Goal: Transaction & Acquisition: Purchase product/service

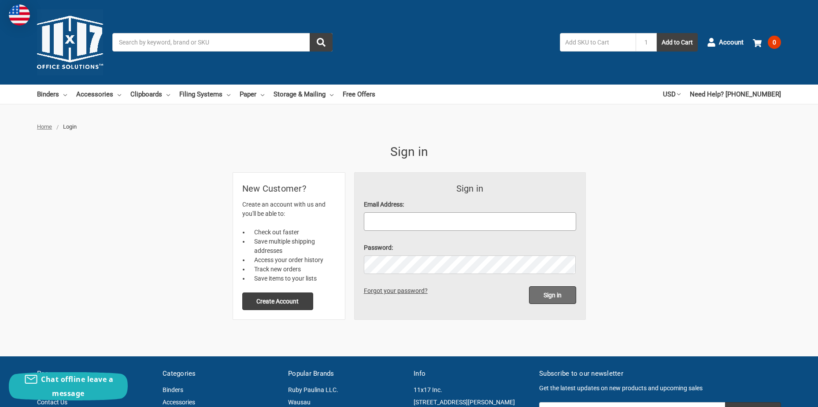
type input "[EMAIL_ADDRESS][DOMAIN_NAME]"
click at [553, 297] on input "Sign in" at bounding box center [552, 295] width 47 height 18
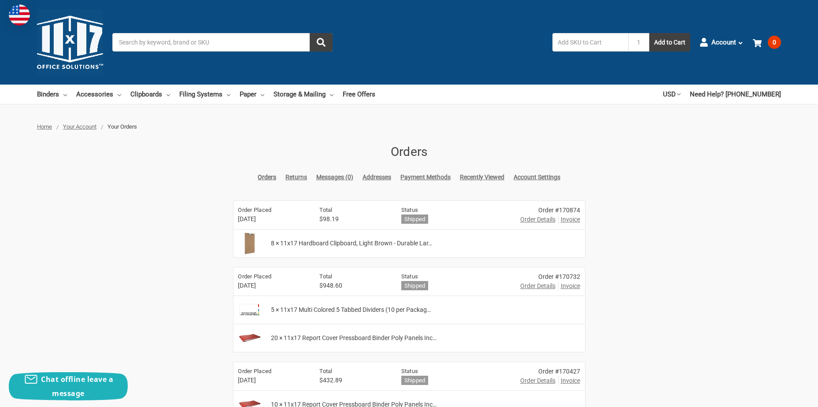
click at [182, 42] on input "Search" at bounding box center [222, 42] width 220 height 19
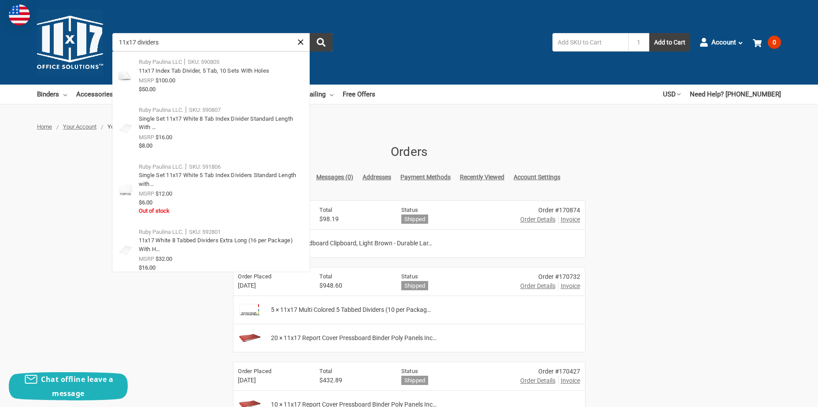
type input "11x17 dividers"
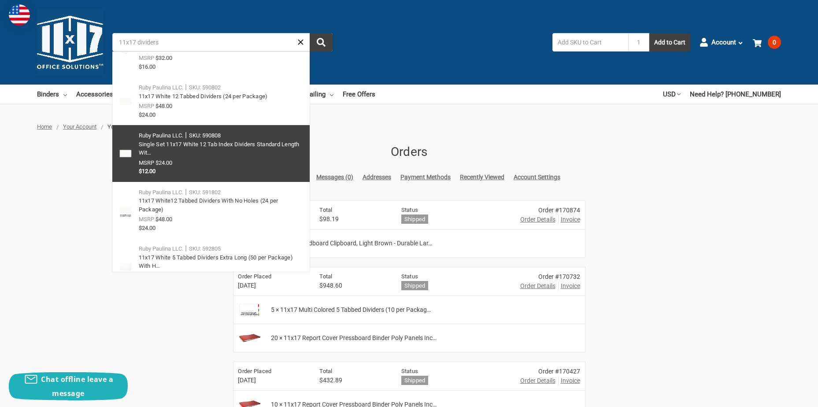
scroll to position [264, 0]
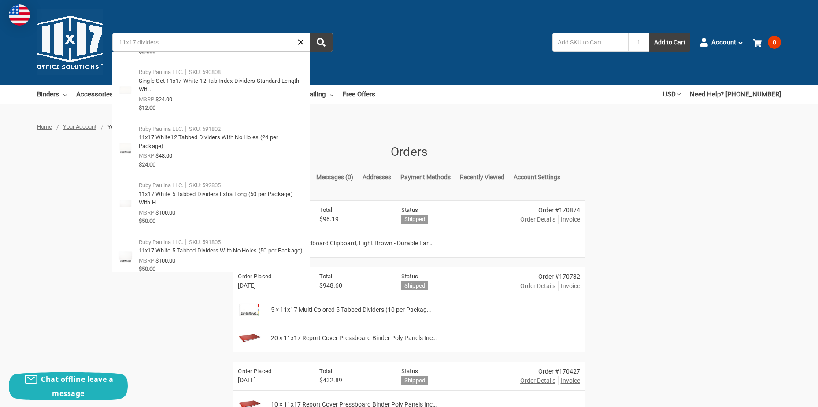
click at [327, 309] on span "5 × 11x17 Multi Colored 5 Tabbed Dividers (10 per Packag…" at bounding box center [351, 309] width 160 height 9
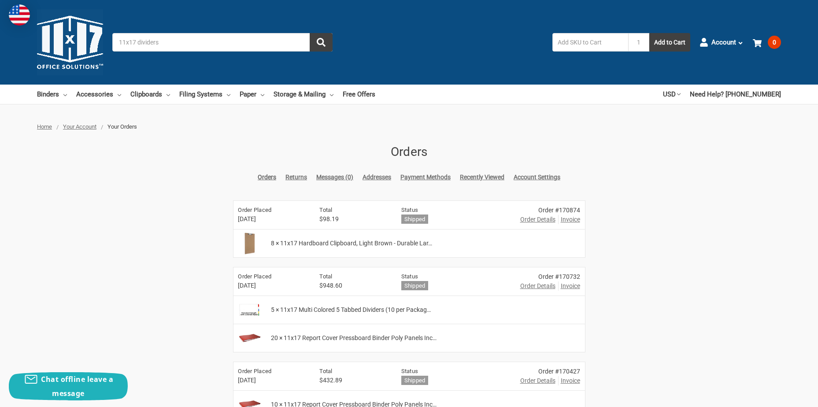
click at [363, 312] on span "5 × 11x17 Multi Colored 5 Tabbed Dividers (10 per Packag…" at bounding box center [351, 309] width 160 height 9
click at [250, 311] on img at bounding box center [249, 310] width 29 height 22
click at [169, 44] on input "11x17 dividers" at bounding box center [222, 42] width 220 height 19
click at [328, 47] on button "submit" at bounding box center [321, 42] width 23 height 19
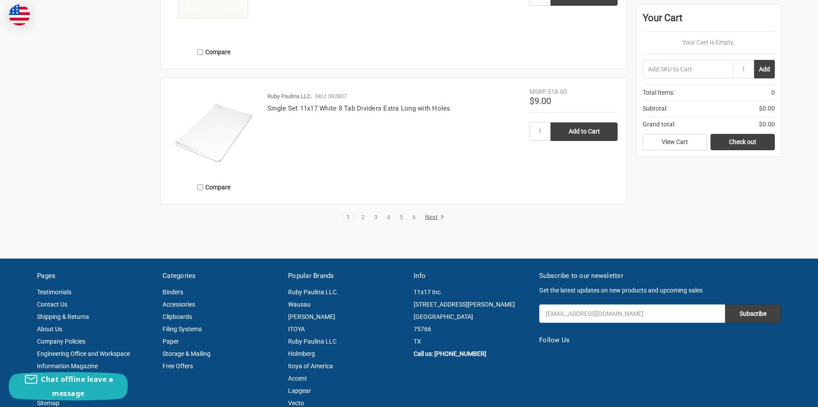
scroll to position [1851, 0]
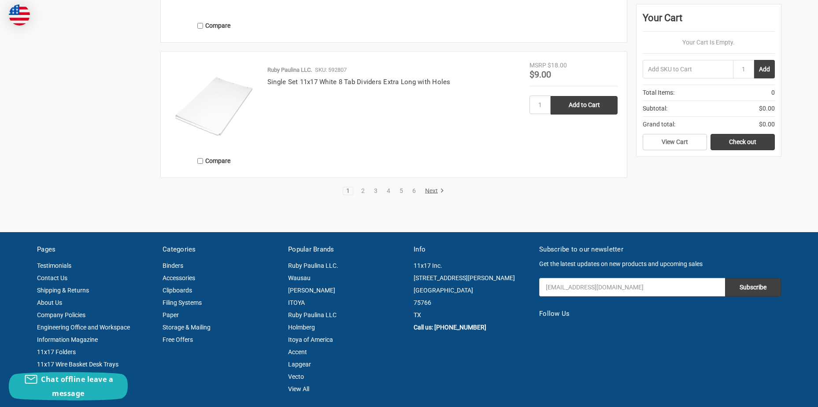
click at [432, 192] on link "Next" at bounding box center [433, 191] width 22 height 8
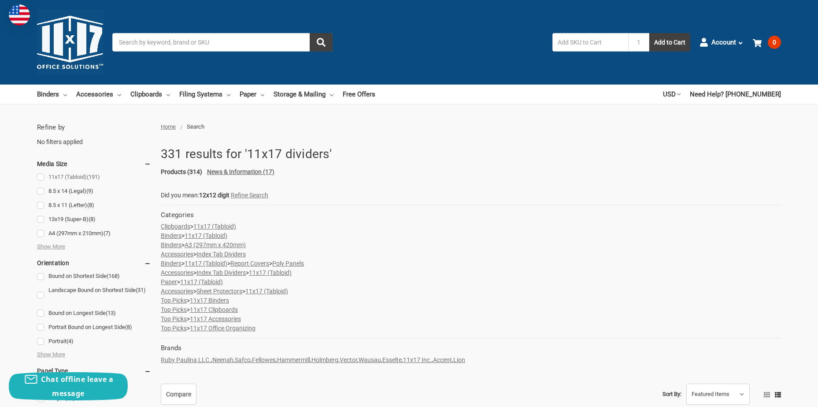
click at [40, 177] on link "11x17 (Tabloid) (191)" at bounding box center [94, 177] width 114 height 12
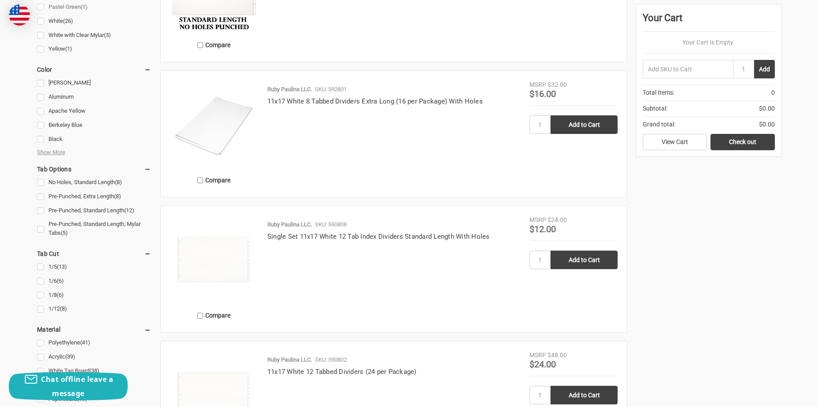
scroll to position [793, 0]
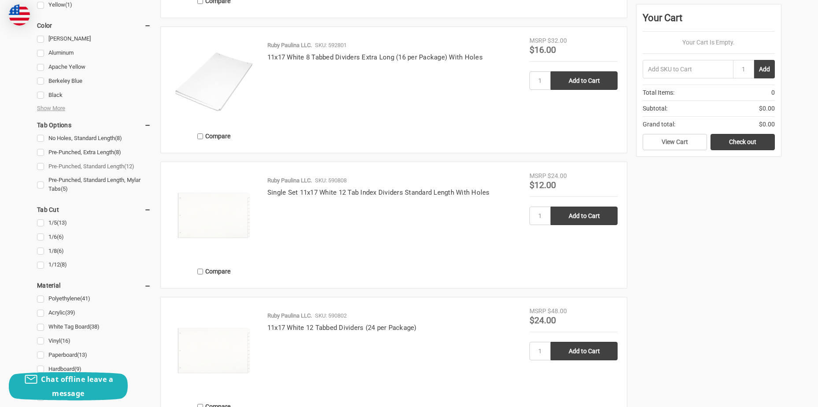
click at [38, 167] on link "Pre-Punched, Standard Length (12)" at bounding box center [94, 167] width 114 height 12
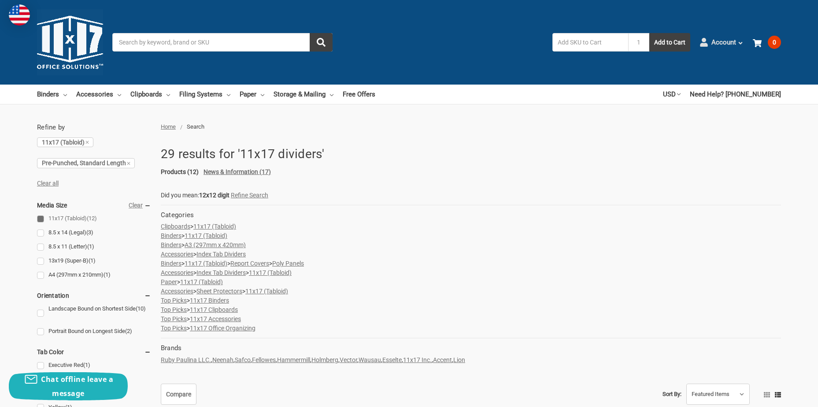
click at [715, 44] on span "Account" at bounding box center [724, 42] width 25 height 10
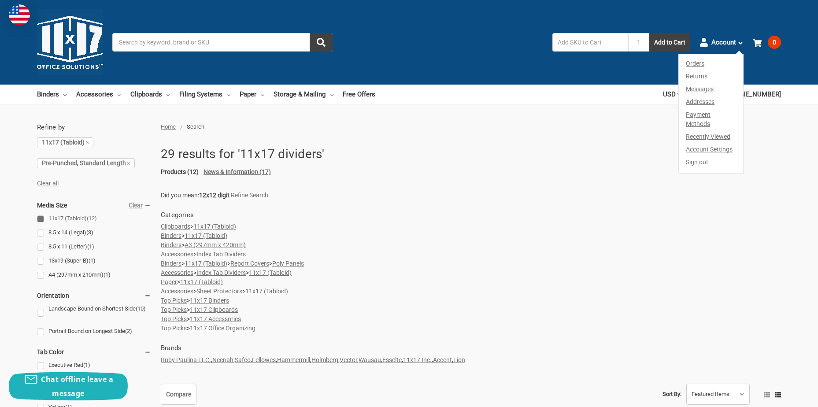
click at [693, 65] on link "Orders" at bounding box center [711, 62] width 64 height 16
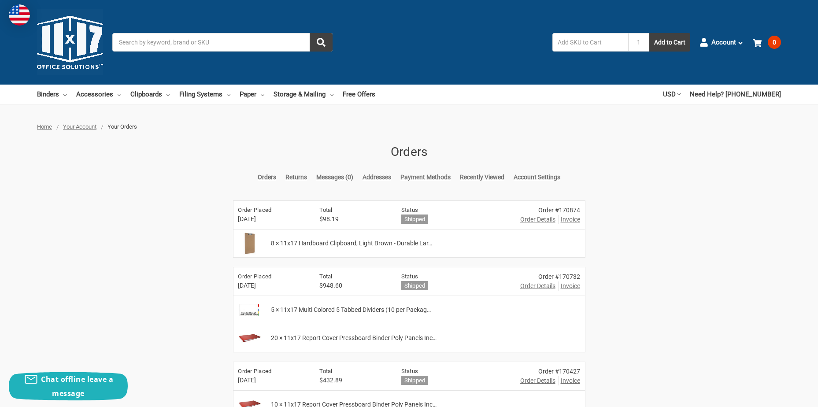
click at [532, 287] on span "Order Details" at bounding box center [537, 286] width 35 height 9
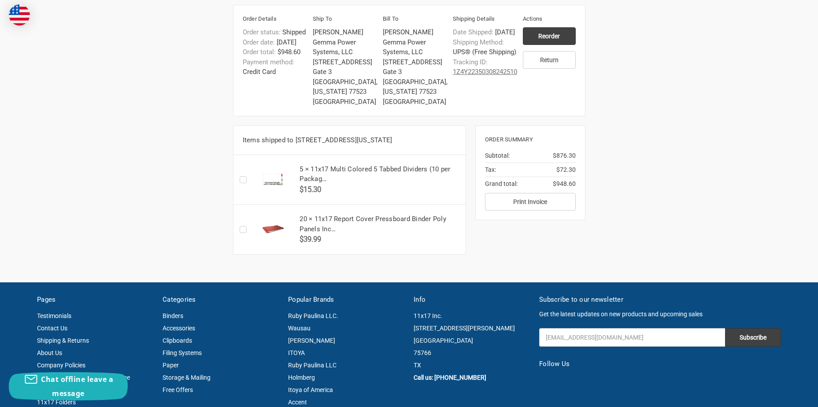
scroll to position [220, 0]
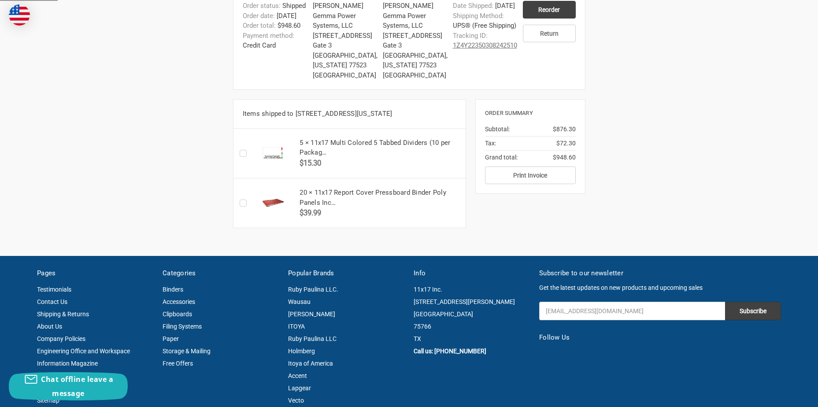
click at [321, 153] on h5 "5 × 11x17 Multi Colored 5 Tabbed Dividers (10 per Packag…" at bounding box center [380, 148] width 161 height 20
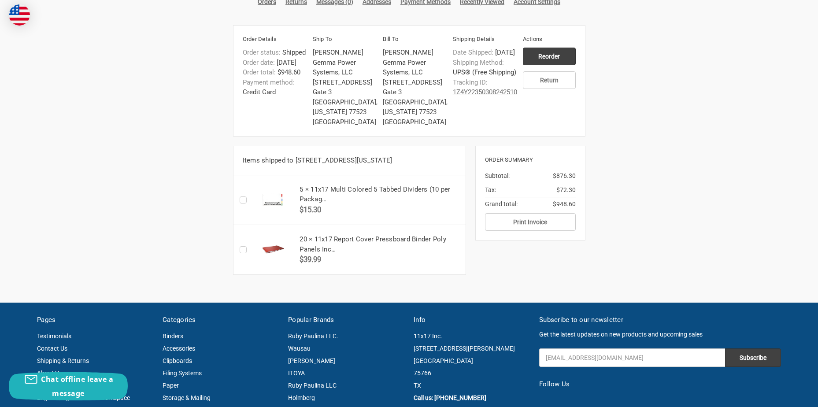
scroll to position [176, 0]
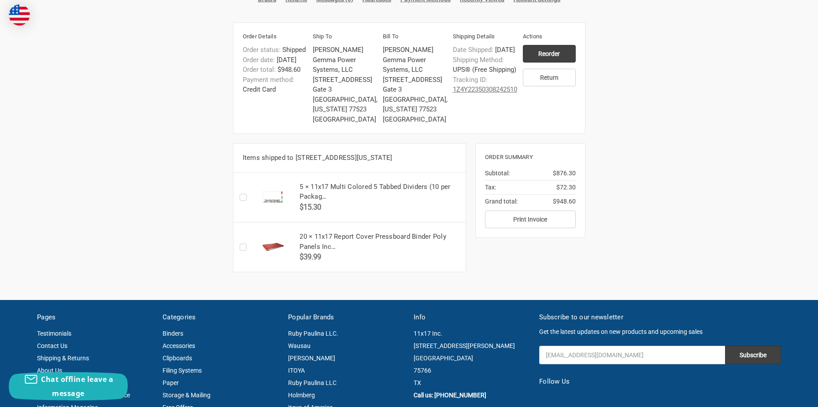
click at [410, 213] on div "$15.30" at bounding box center [380, 207] width 161 height 11
drag, startPoint x: 311, startPoint y: 195, endPoint x: 428, endPoint y: 200, distance: 116.9
click at [428, 200] on h5 "5 × 11x17 Multi Colored 5 Tabbed Dividers (10 per Packag…" at bounding box center [380, 192] width 161 height 20
drag, startPoint x: 428, startPoint y: 200, endPoint x: 412, endPoint y: 198, distance: 15.5
copy h5 "11x17 Multi Colored 5 Tabbed Dividers"
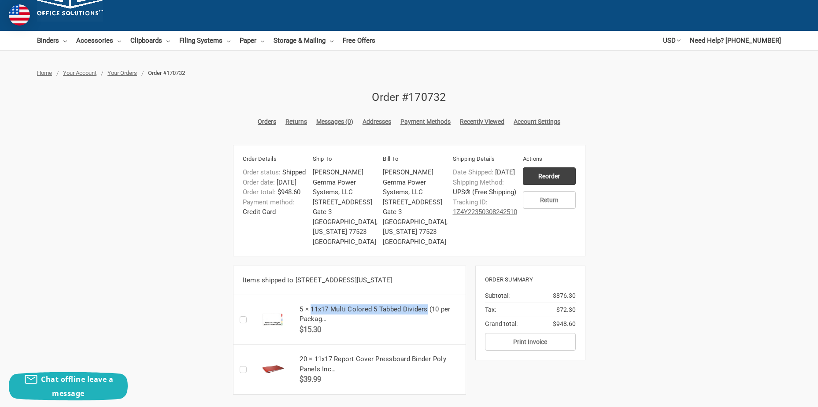
scroll to position [0, 0]
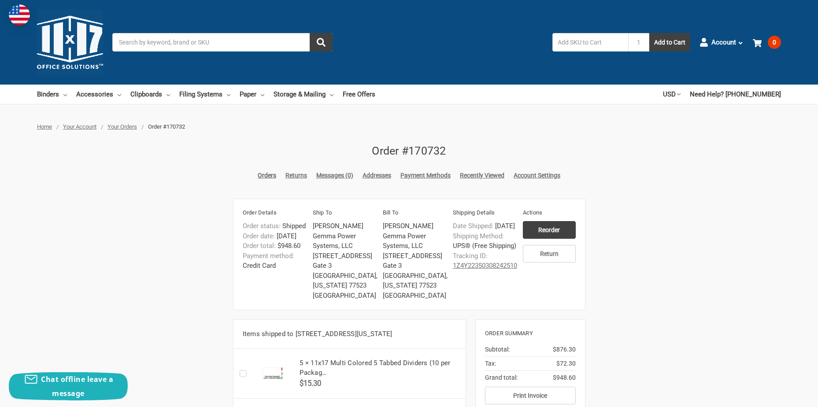
click at [178, 43] on input "Search" at bounding box center [222, 42] width 220 height 19
paste input "11x17 Multi Colored 5 Tabbed Dividers"
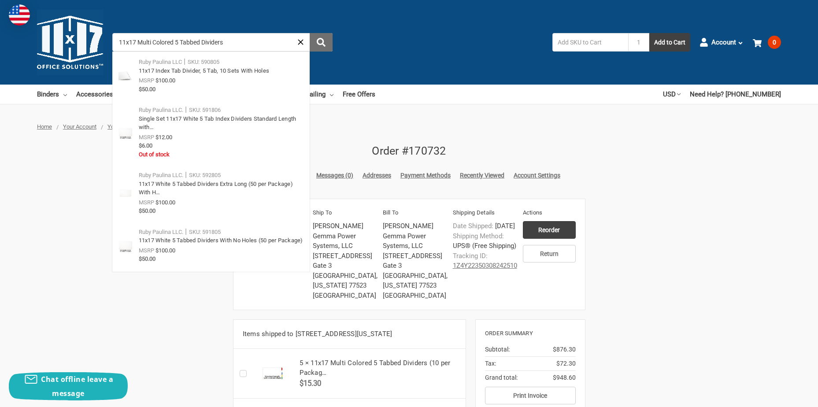
type input "11x17 Multi Colored 5 Tabbed Dividers"
click at [320, 45] on icon "submit" at bounding box center [321, 42] width 9 height 9
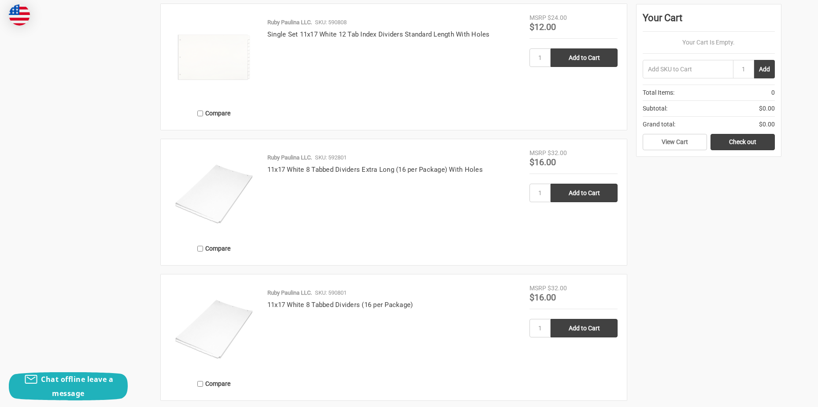
scroll to position [1719, 0]
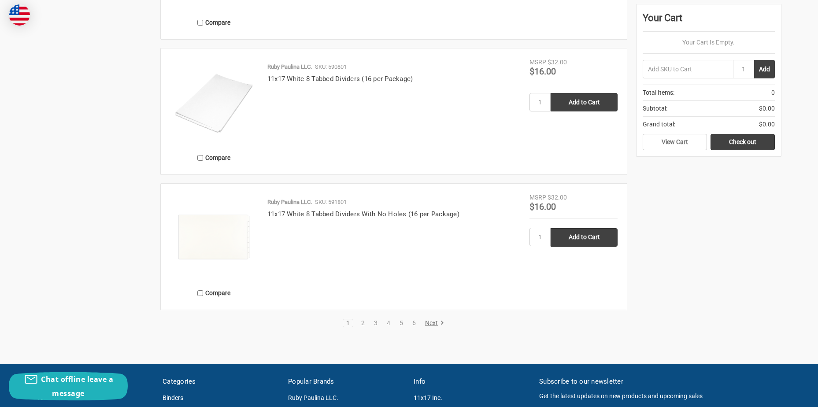
click at [431, 322] on link "Next" at bounding box center [433, 323] width 22 height 8
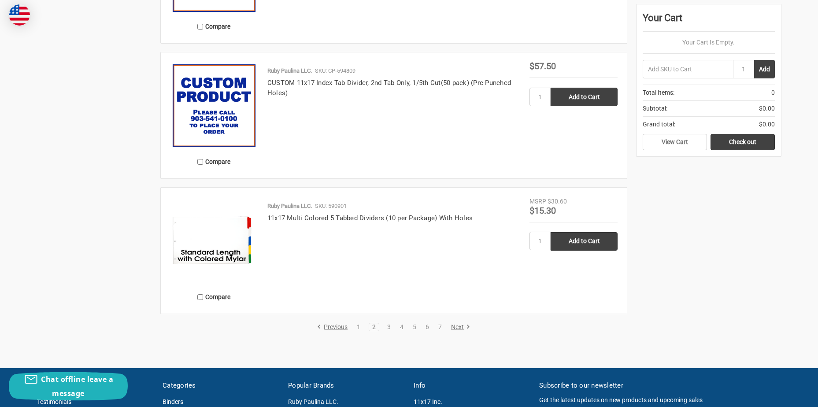
scroll to position [1719, 0]
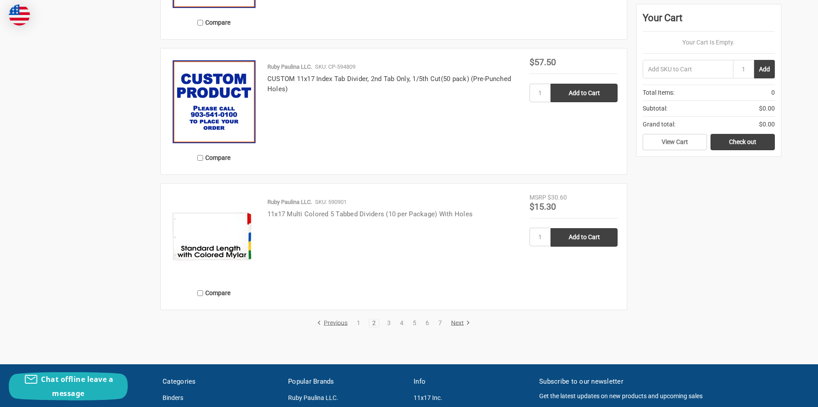
click at [329, 212] on link "11x17 Multi Colored 5 Tabbed Dividers (10 per Package) With Holes" at bounding box center [369, 214] width 205 height 8
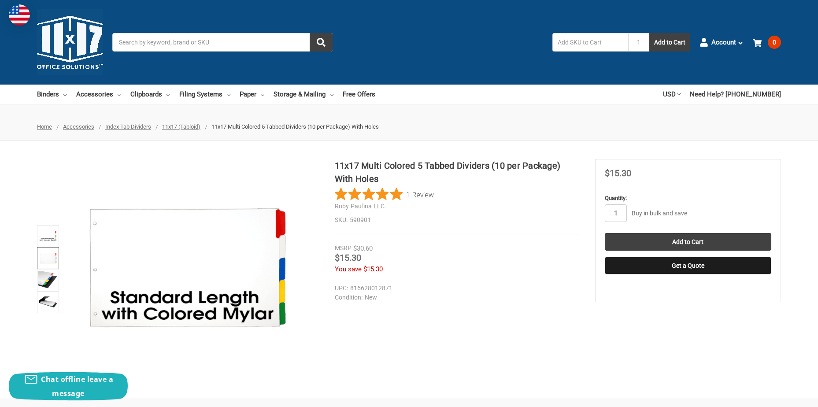
click at [47, 255] on img at bounding box center [47, 258] width 19 height 19
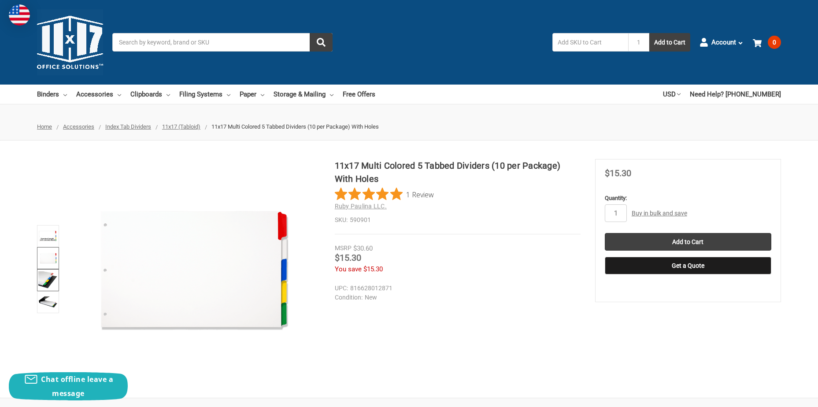
click at [52, 282] on img at bounding box center [47, 280] width 19 height 19
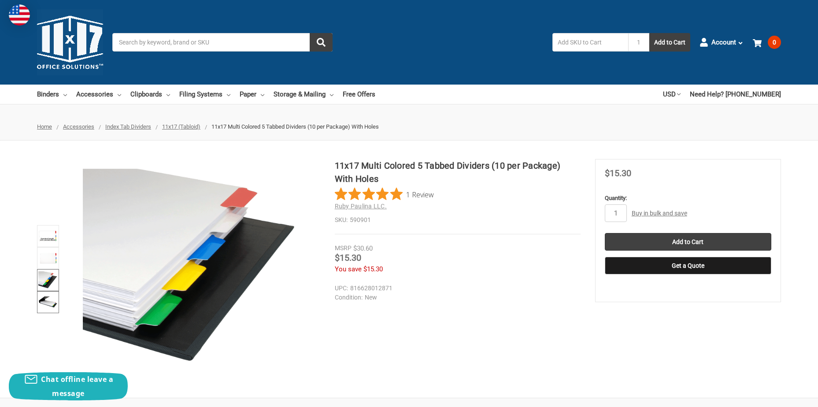
click at [48, 308] on img at bounding box center [47, 302] width 19 height 19
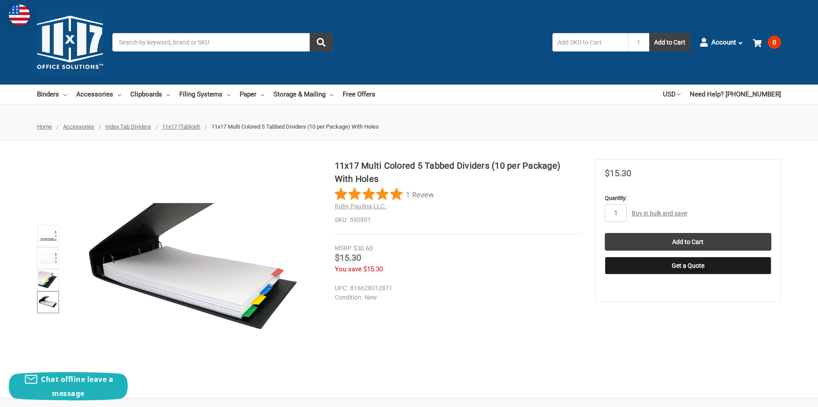
click at [648, 215] on link "Buy in bulk and save" at bounding box center [660, 213] width 56 height 7
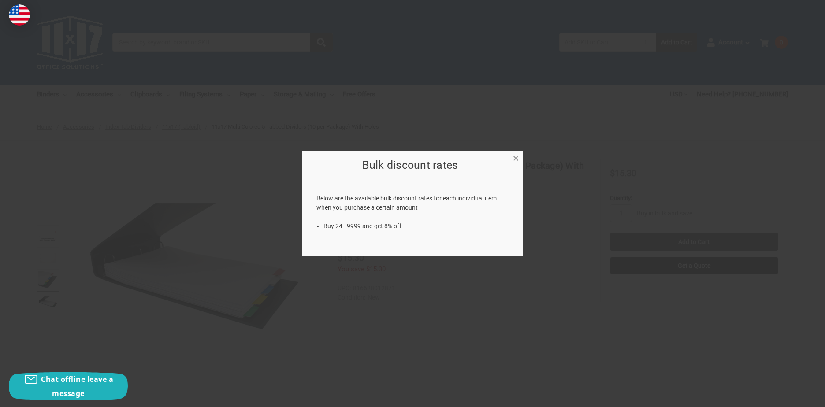
click at [517, 158] on span "×" at bounding box center [516, 158] width 6 height 13
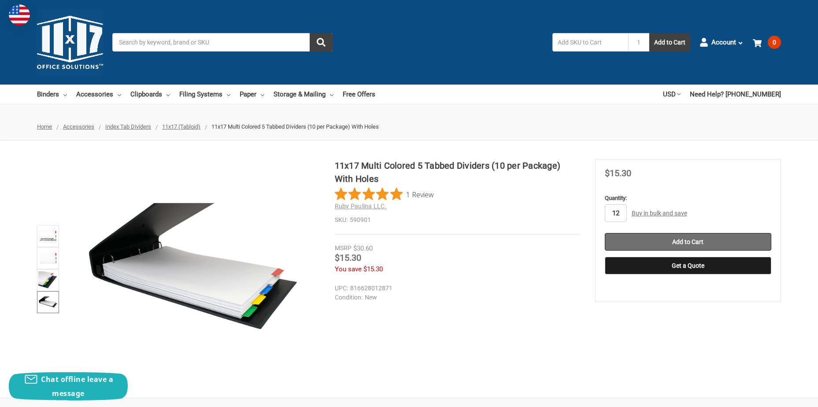
type input "12"
click at [667, 242] on input "Add to Cart" at bounding box center [688, 242] width 167 height 18
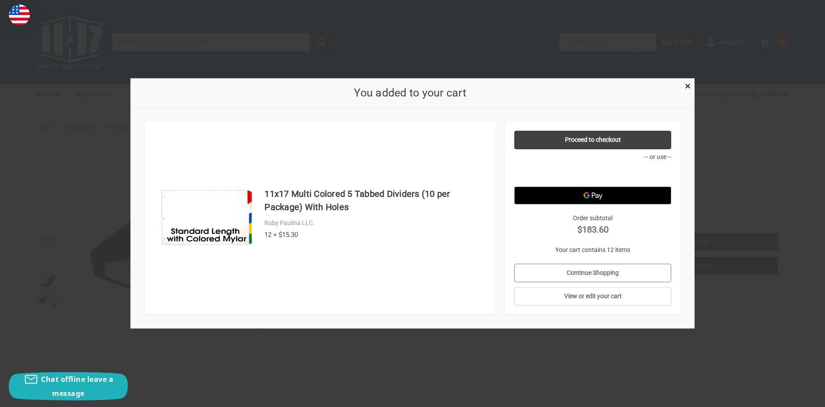
click at [571, 272] on link "Continue Shopping" at bounding box center [592, 273] width 157 height 19
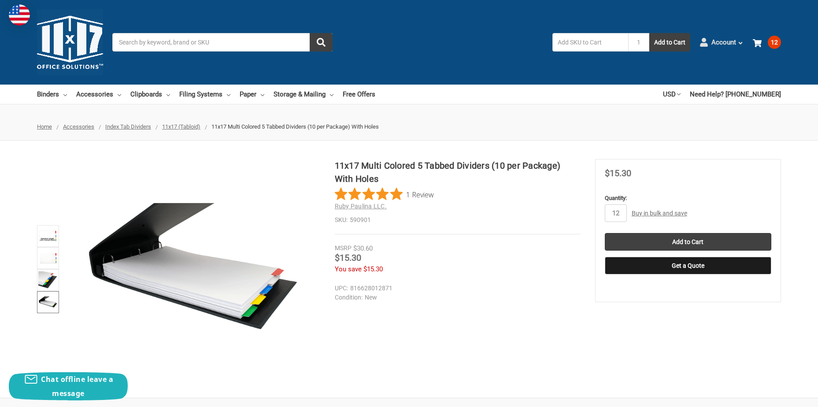
click at [723, 42] on span "Account" at bounding box center [724, 42] width 25 height 10
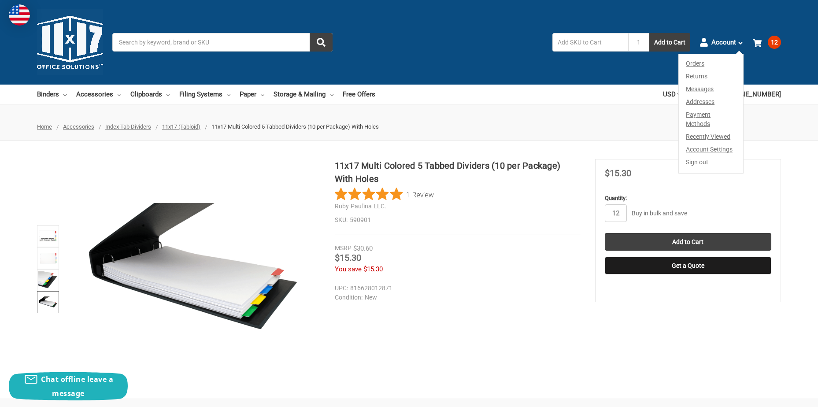
click at [699, 156] on link "Sign out" at bounding box center [711, 164] width 64 height 17
